Goal: Task Accomplishment & Management: Use online tool/utility

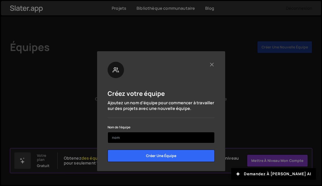
click at [150, 140] on input "text" at bounding box center [161, 137] width 107 height 11
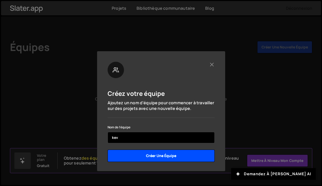
type input "kev"
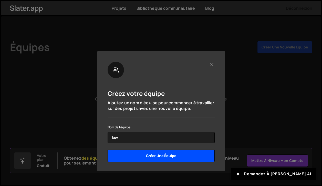
click at [145, 157] on input "Créer une équipe" at bounding box center [161, 156] width 107 height 12
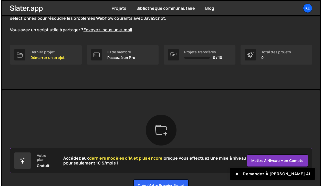
scroll to position [57, 0]
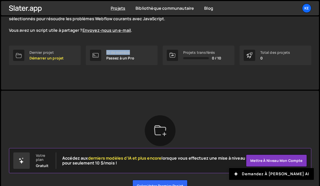
drag, startPoint x: 106, startPoint y: 52, endPoint x: 133, endPoint y: 54, distance: 26.5
click at [133, 54] on div "ID de membre" at bounding box center [120, 53] width 28 height 4
click at [133, 55] on div "ID de membre Passez à un Pro" at bounding box center [120, 56] width 28 height 10
click at [52, 54] on font "Dernier projet" at bounding box center [42, 52] width 24 height 5
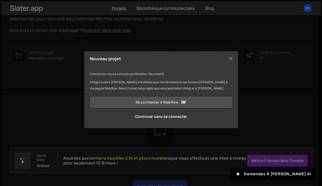
click at [146, 104] on font "Se connecter à Webflow" at bounding box center [157, 102] width 43 height 5
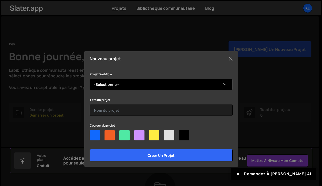
click at [102, 86] on select "-Sélectionner- Le site Dynamite de Kevin Maison Hope" at bounding box center [161, 84] width 143 height 11
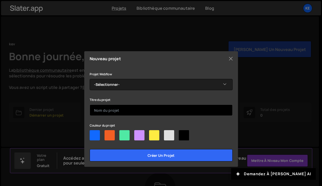
click at [107, 114] on input "text" at bounding box center [161, 110] width 143 height 11
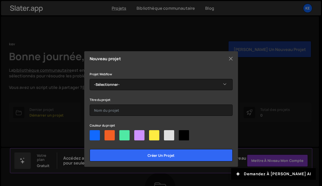
click at [103, 79] on div "Projet Webflow -Sélectionner- Le site Dynamite de Kevin Maison Hope" at bounding box center [161, 80] width 143 height 19
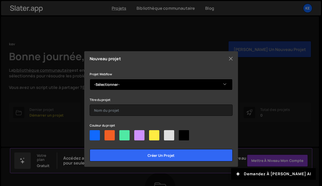
click at [103, 83] on select "-Sélectionner- Le site Dynamite de Kevin Maison Hope" at bounding box center [161, 84] width 143 height 11
select select "68c039d2627e96b02984e01f"
click at [90, 79] on select "-Sélectionner- Le site Dynamite de Kevin Maison Hope" at bounding box center [161, 84] width 143 height 11
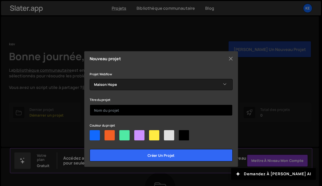
click at [107, 108] on input "text" at bounding box center [161, 110] width 143 height 11
type input "j"
type input "het"
click at [90, 149] on input "Créer un projet" at bounding box center [161, 155] width 143 height 12
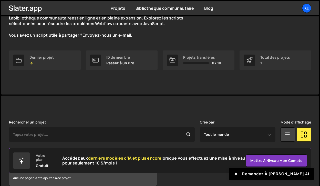
scroll to position [78, 0]
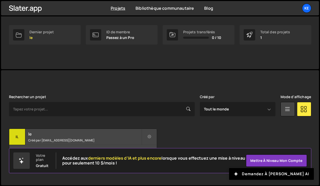
click at [106, 133] on h2 "le" at bounding box center [84, 134] width 113 height 6
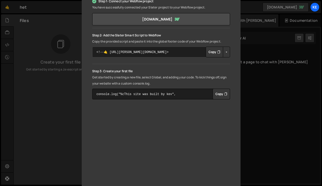
scroll to position [106, 0]
